Goal: Information Seeking & Learning: Learn about a topic

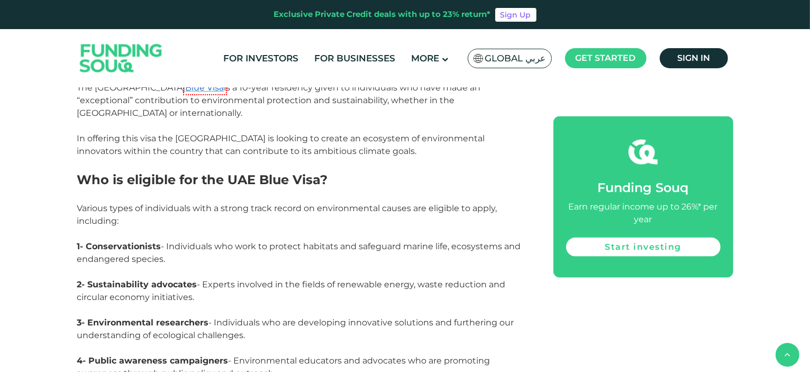
scroll to position [1535, 0]
